Goal: Task Accomplishment & Management: Manage account settings

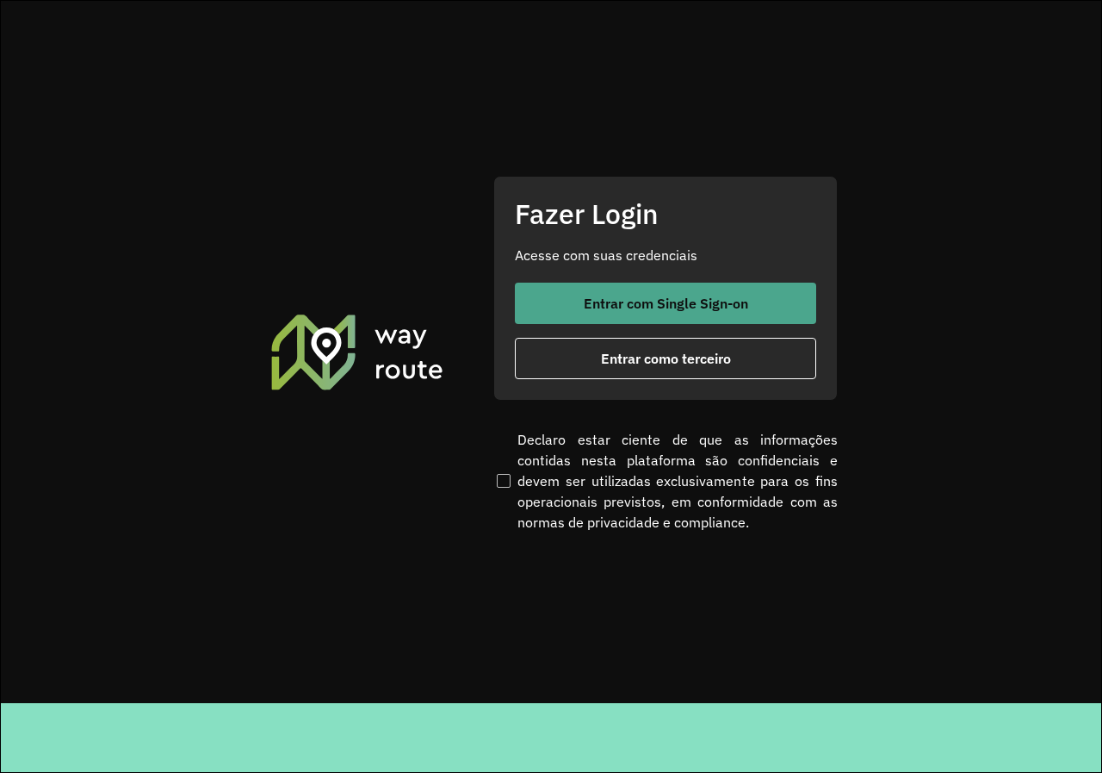
click at [779, 296] on button "Entrar com Single Sign-on" at bounding box center [665, 302] width 301 height 41
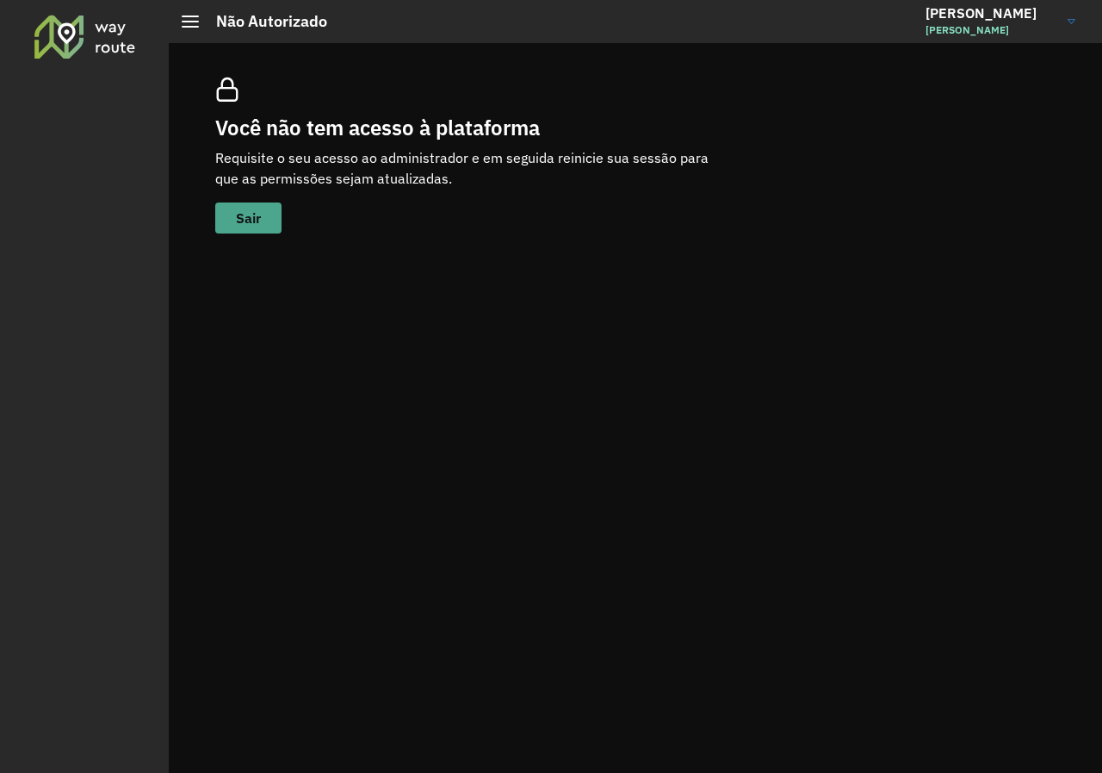
click at [229, 218] on button "Sair" at bounding box center [248, 217] width 66 height 31
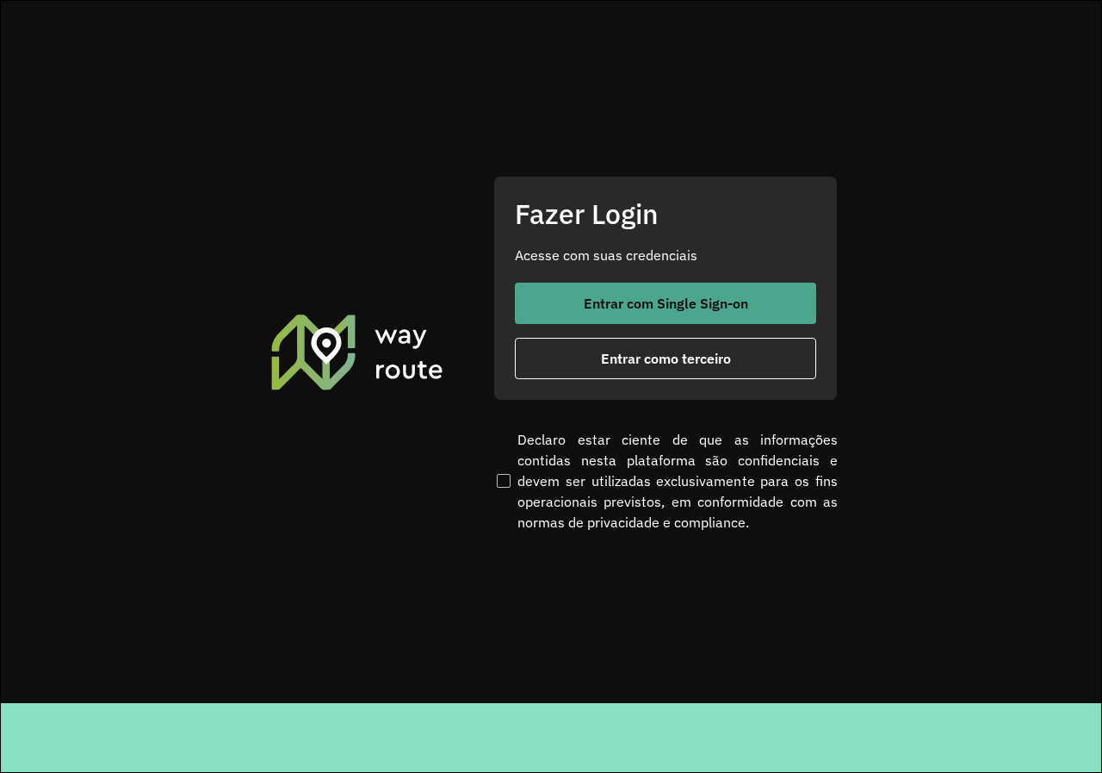
click at [685, 296] on span "Entrar com Single Sign-on" at bounding box center [666, 303] width 164 height 14
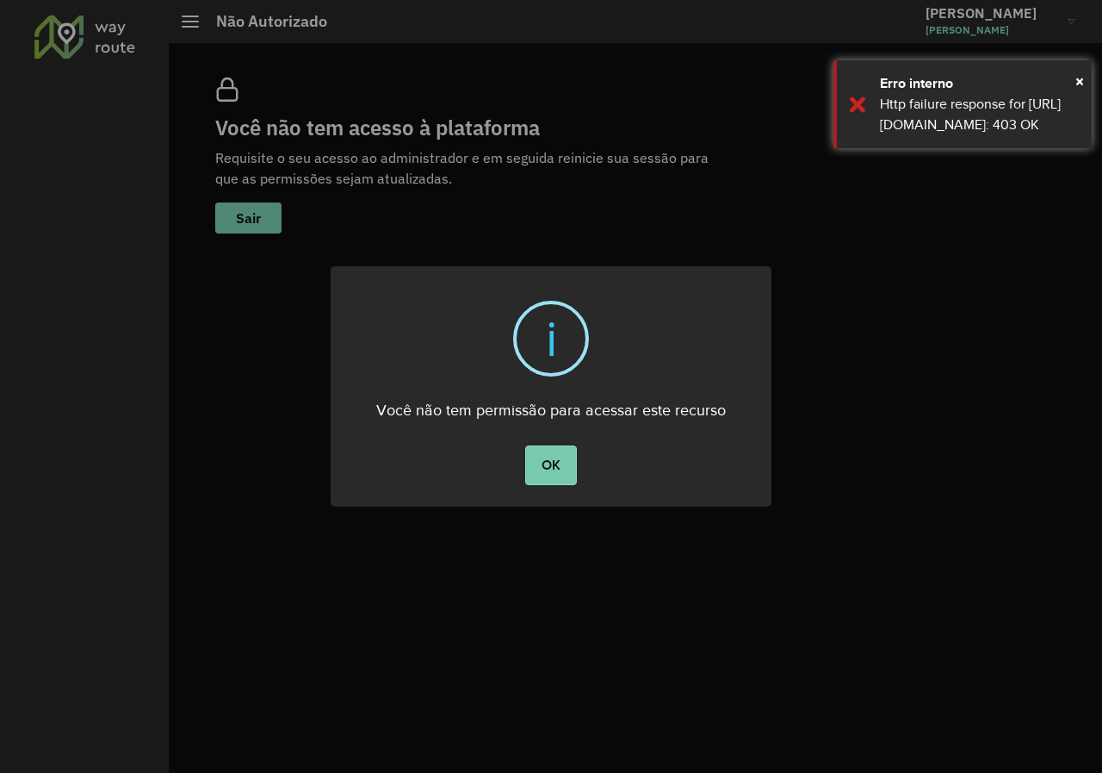
click at [562, 462] on button "OK" at bounding box center [550, 465] width 51 height 40
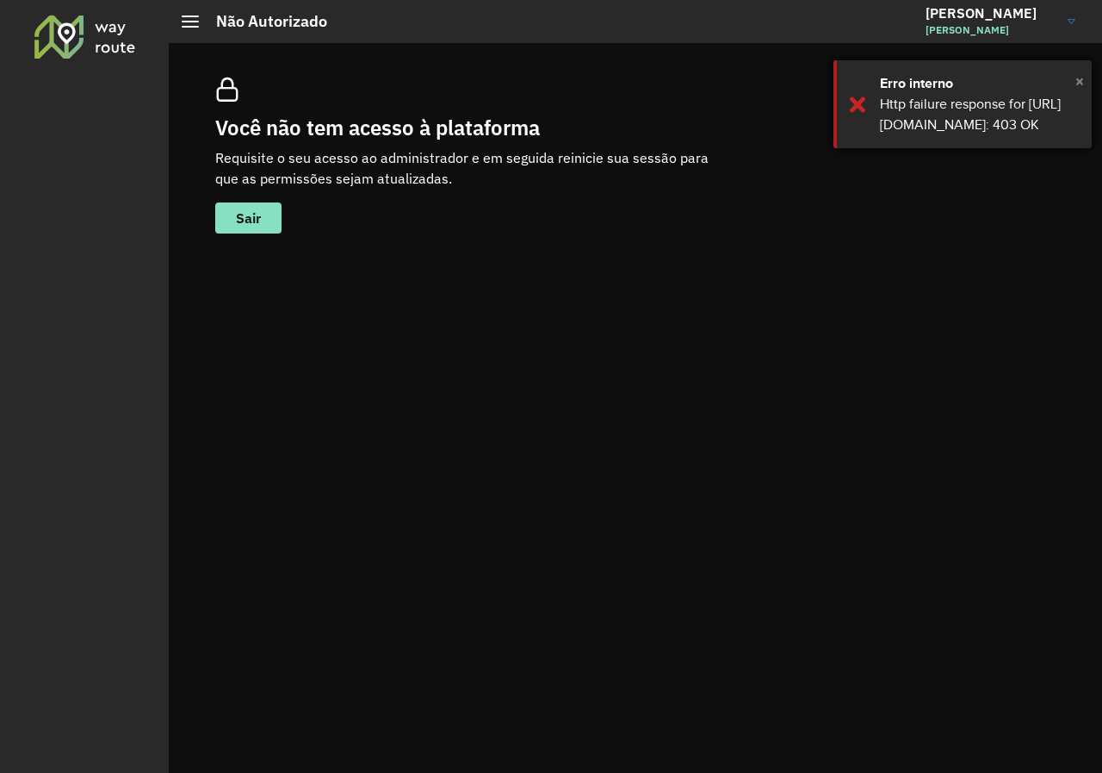
click at [1083, 86] on span "×" at bounding box center [1080, 81] width 9 height 26
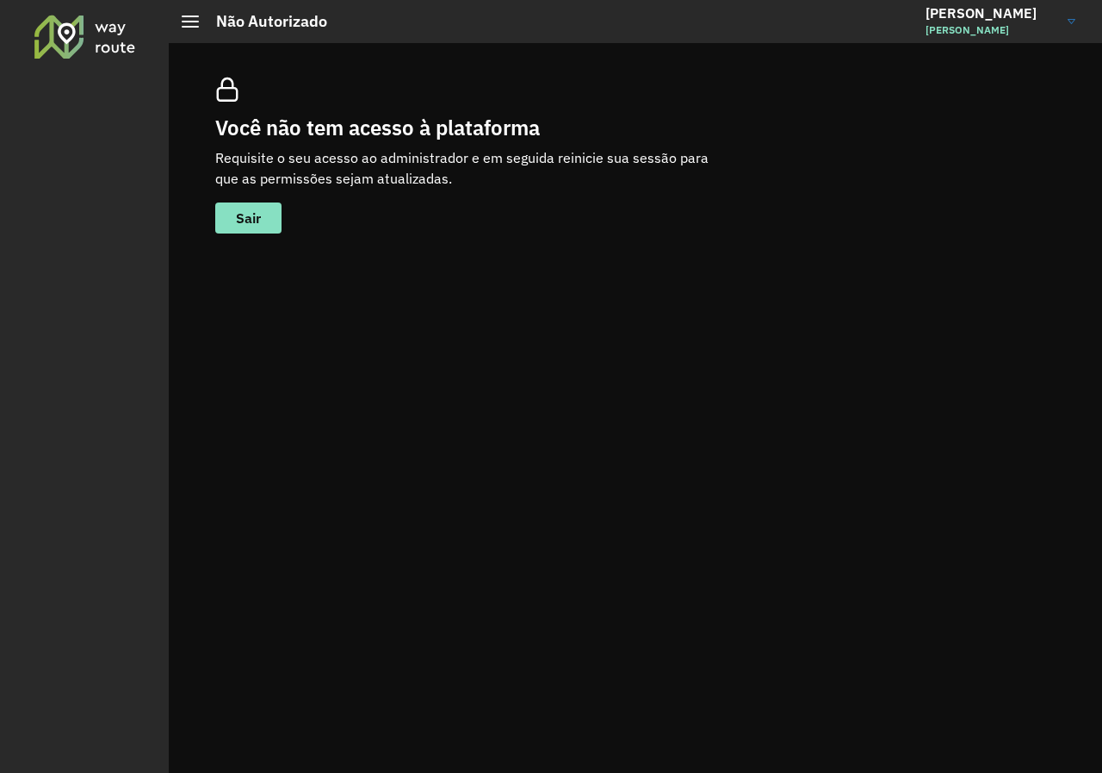
click at [1073, 25] on link "Maidson Maidson Castro" at bounding box center [1007, 21] width 163 height 45
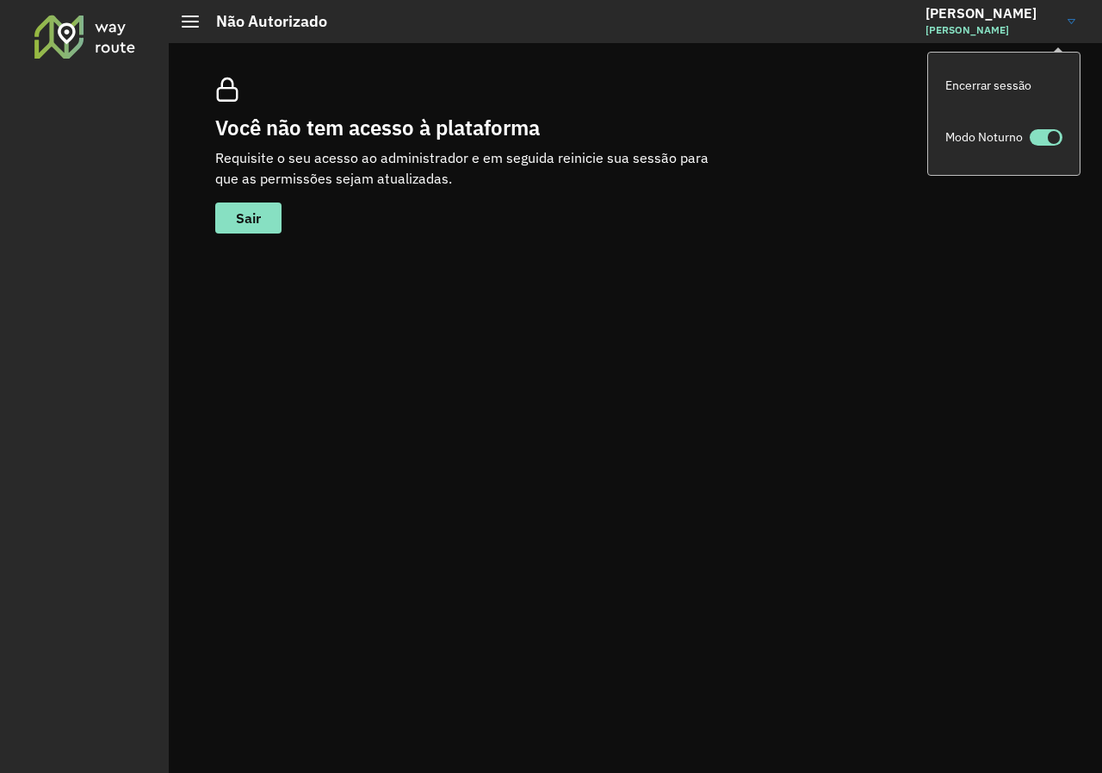
click at [721, 22] on hb-header "Não Autorizado Maidson Maidson Castro Encerrar sessão Modo Noturno" at bounding box center [636, 21] width 934 height 43
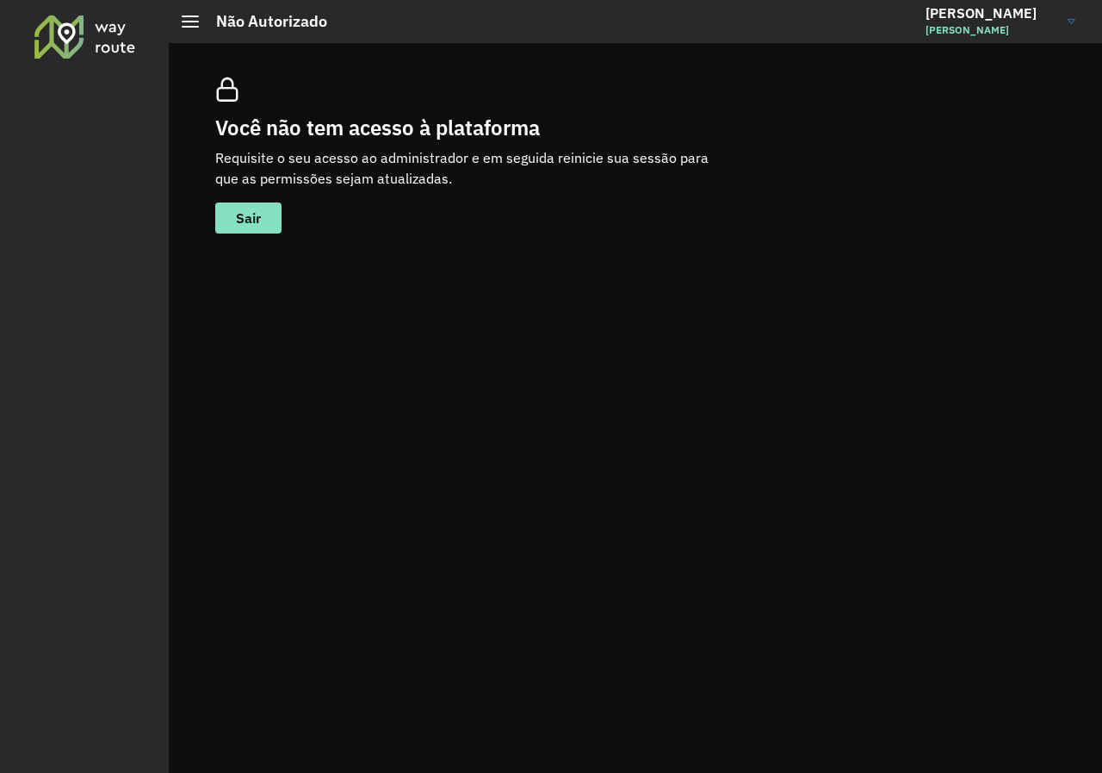
click at [190, 24] on div at bounding box center [190, 22] width 17 height 12
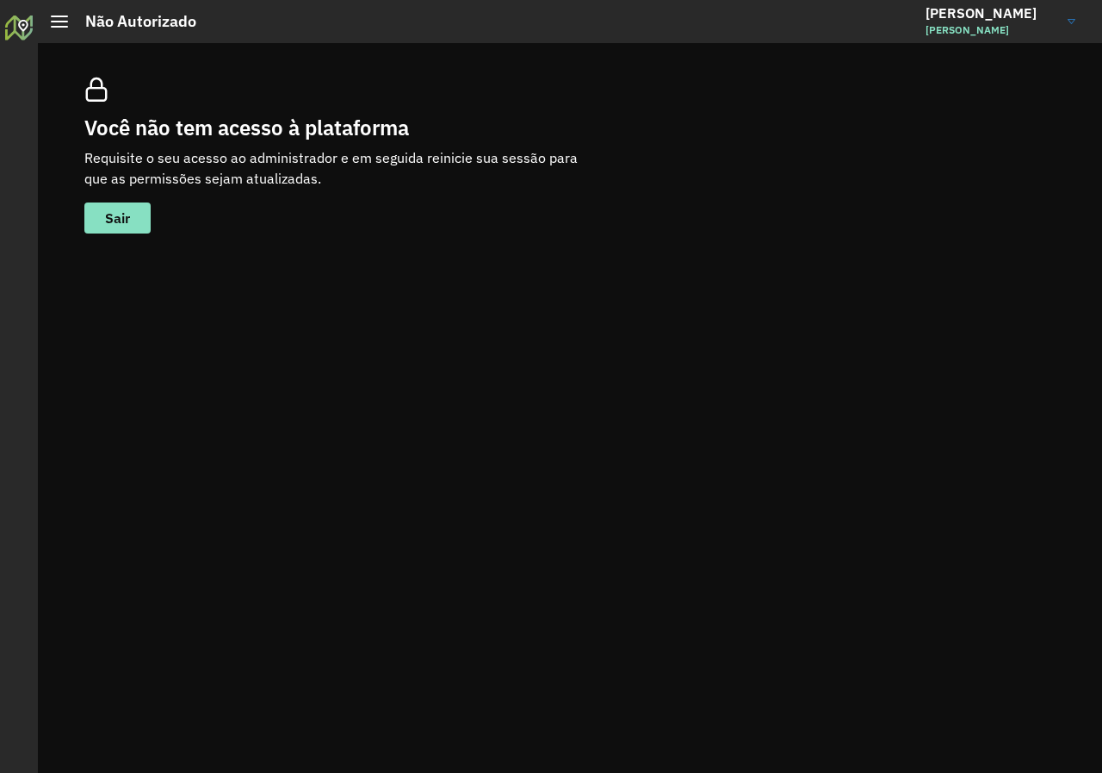
click at [75, 22] on h2 "Não Autorizado" at bounding box center [132, 21] width 128 height 19
click at [55, 26] on span at bounding box center [59, 27] width 17 height 2
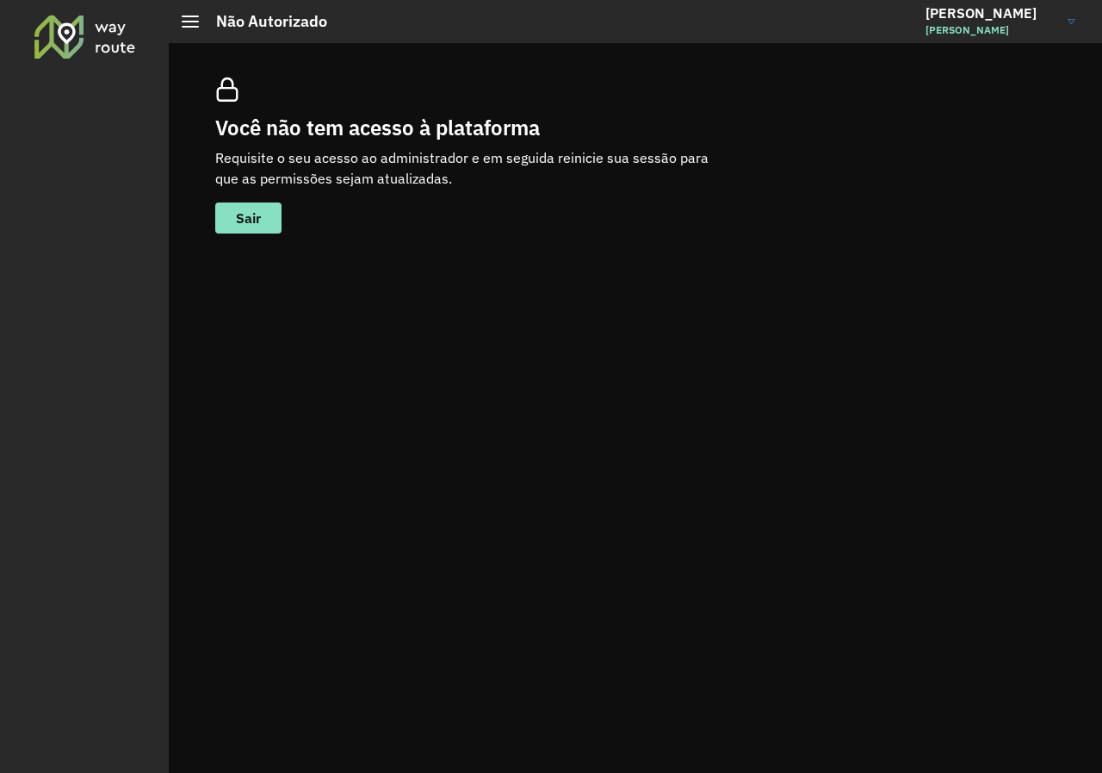
click at [84, 36] on div at bounding box center [85, 36] width 104 height 45
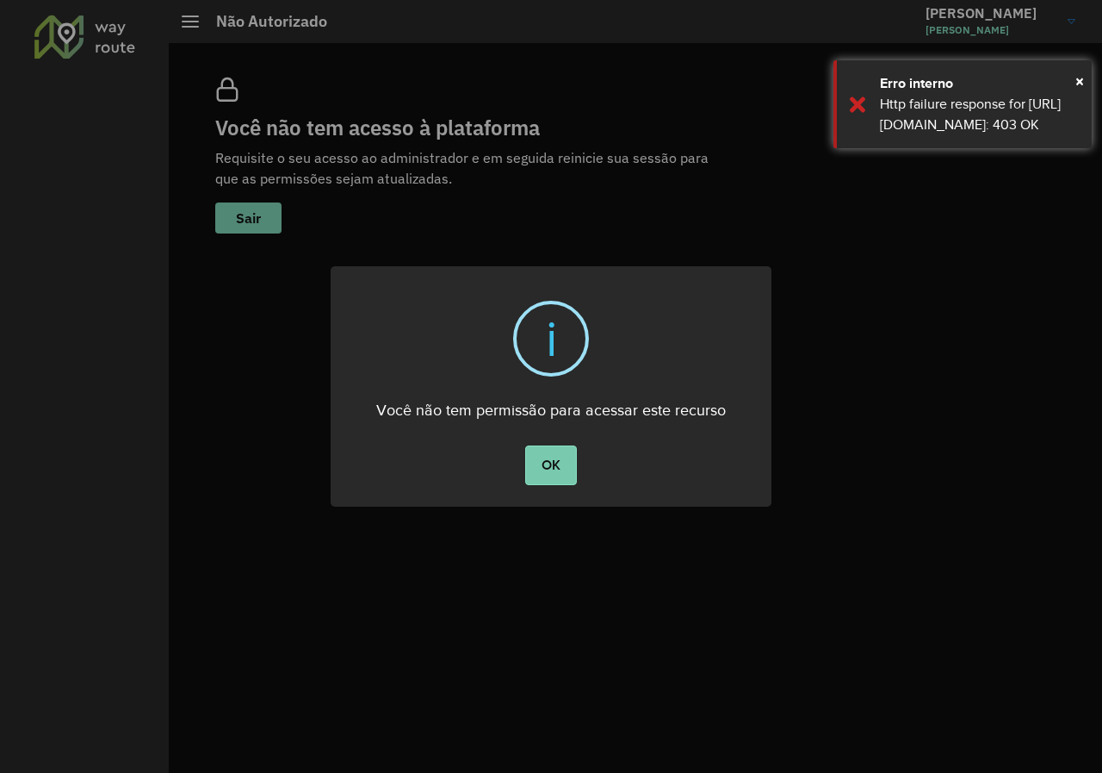
click at [560, 456] on button "OK" at bounding box center [550, 465] width 51 height 40
